Goal: Task Accomplishment & Management: Use online tool/utility

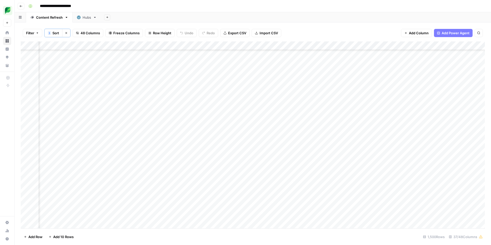
scroll to position [11814, 585]
click at [179, 120] on div "Add Column" at bounding box center [253, 134] width 464 height 187
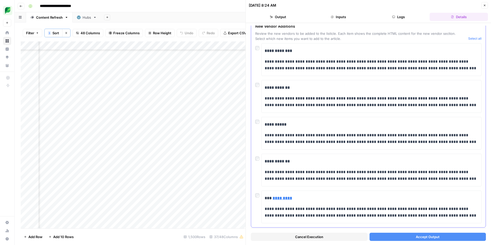
scroll to position [131, 0]
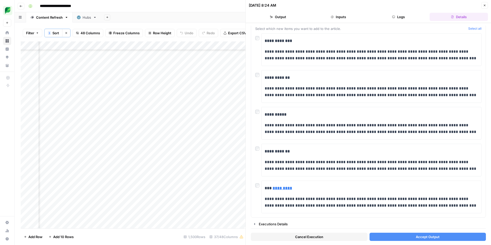
click at [405, 237] on button "Accept Output" at bounding box center [427, 237] width 117 height 8
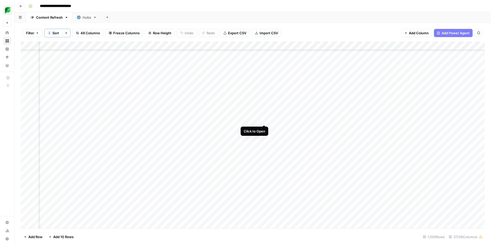
click at [264, 119] on div "Add Column" at bounding box center [253, 134] width 464 height 187
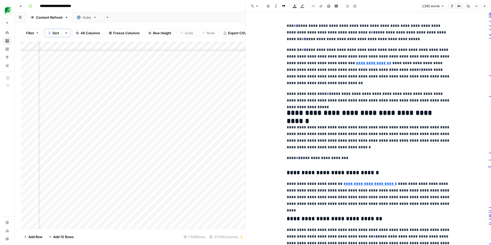
click at [485, 5] on icon "button" at bounding box center [484, 6] width 3 height 3
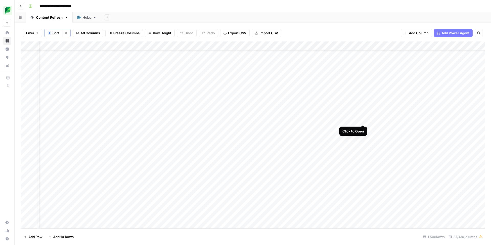
click at [362, 119] on div "Add Column" at bounding box center [253, 134] width 464 height 187
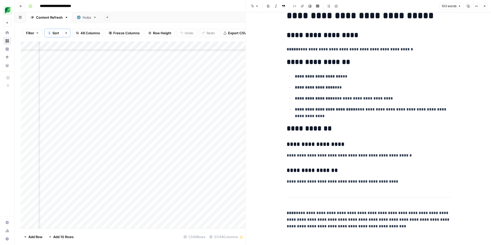
scroll to position [15, 0]
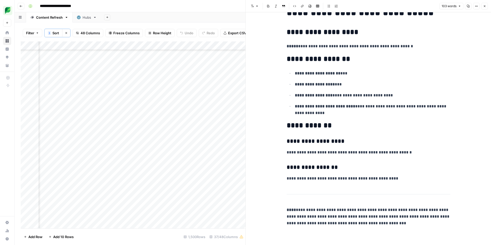
drag, startPoint x: 484, startPoint y: 7, endPoint x: 475, endPoint y: 13, distance: 10.8
click at [484, 7] on icon "button" at bounding box center [485, 6] width 2 height 2
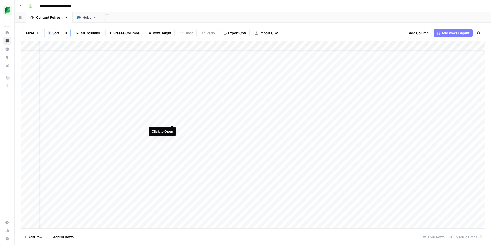
click at [172, 120] on div "Add Column" at bounding box center [253, 134] width 464 height 187
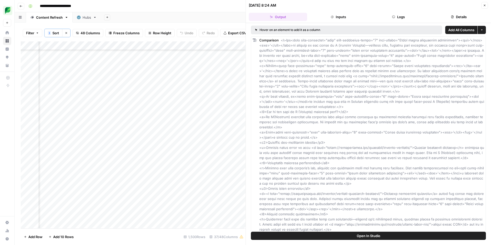
click at [337, 18] on button "Inputs" at bounding box center [338, 17] width 58 height 8
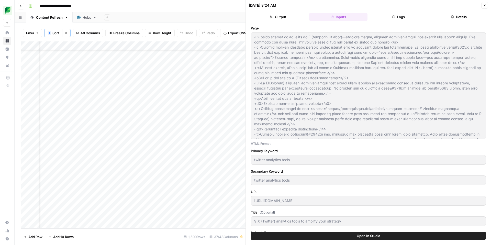
click at [484, 4] on icon "button" at bounding box center [484, 5] width 3 height 3
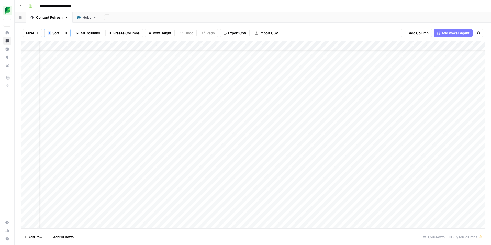
click at [100, 127] on div "Add Column" at bounding box center [253, 134] width 464 height 187
click at [211, 120] on div "Add Column" at bounding box center [253, 134] width 464 height 187
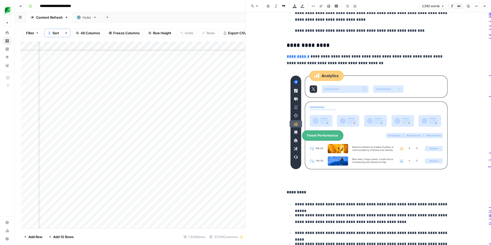
scroll to position [1115, 0]
